Goal: Navigation & Orientation: Find specific page/section

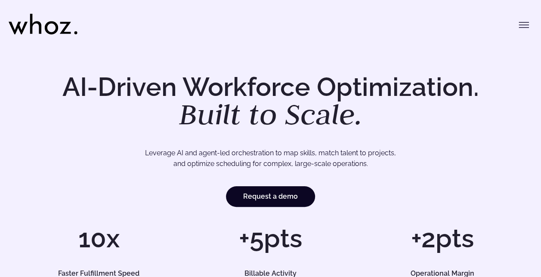
click at [33, 17] on icon at bounding box center [43, 24] width 69 height 21
click at [56, 31] on icon at bounding box center [51, 27] width 13 height 13
